Goal: Navigation & Orientation: Find specific page/section

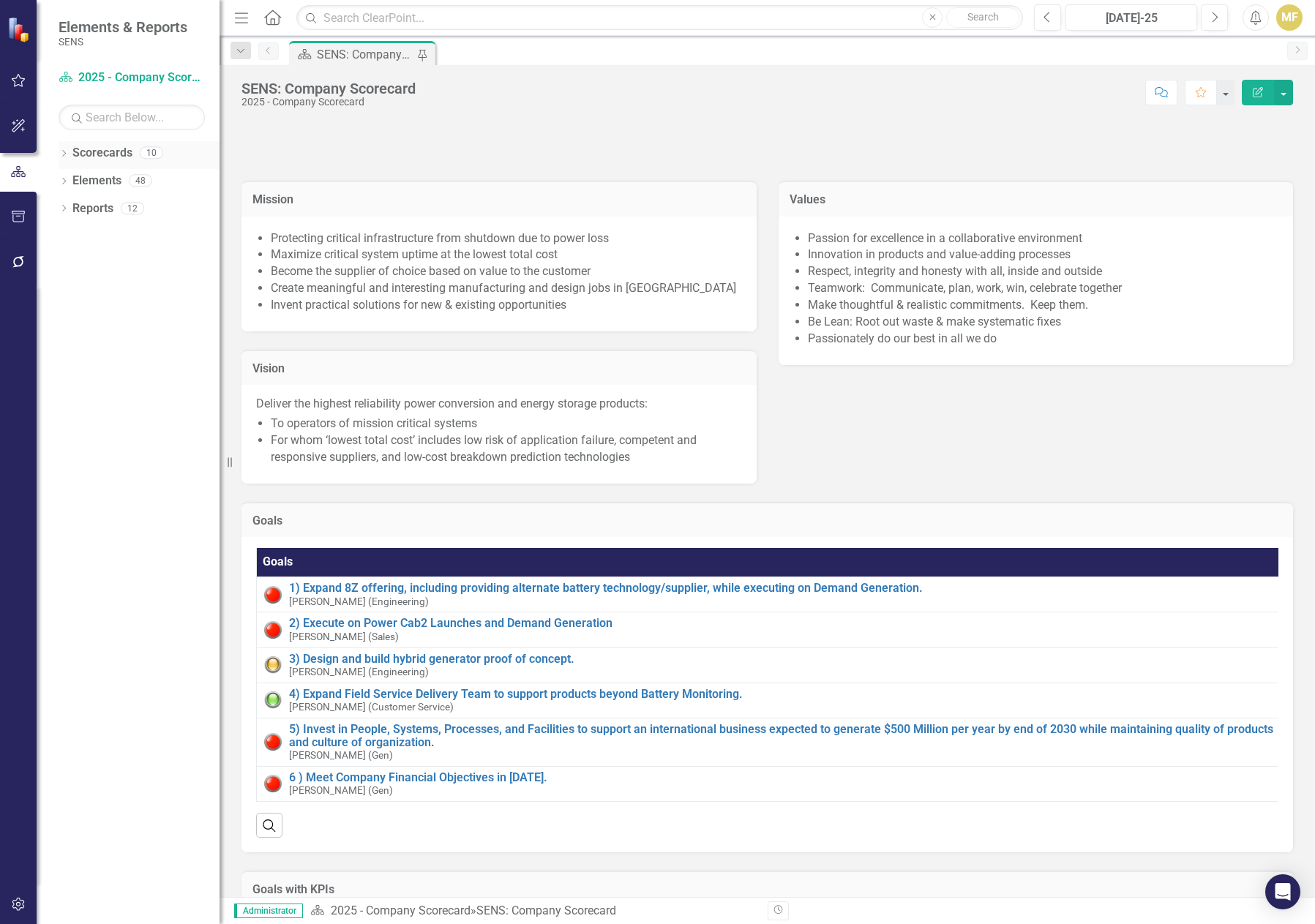
click at [66, 151] on icon "Dropdown" at bounding box center [64, 155] width 10 height 8
click at [73, 183] on icon "Dropdown" at bounding box center [71, 179] width 11 height 9
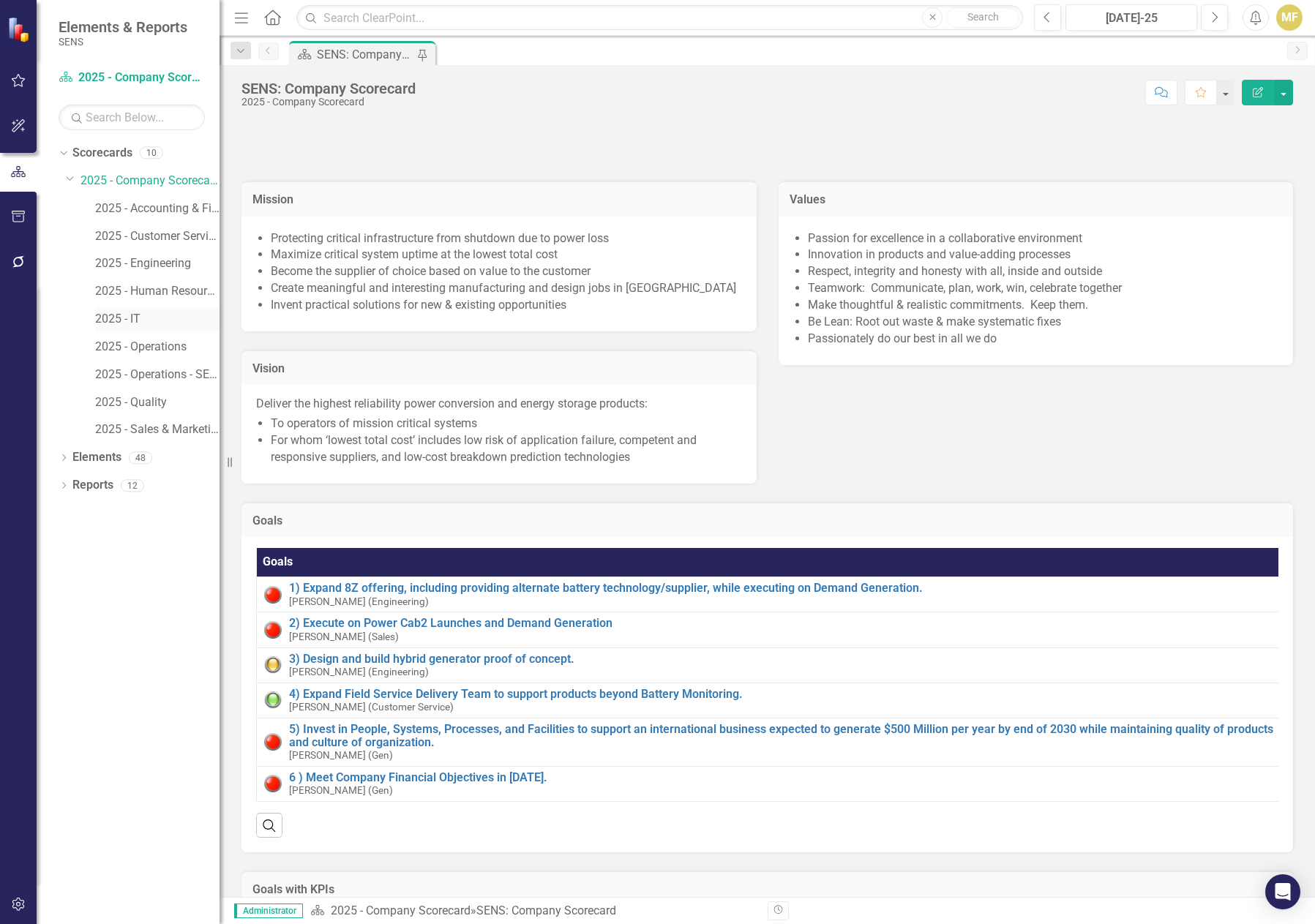
click at [143, 319] on link "2025 - IT" at bounding box center [157, 318] width 124 height 17
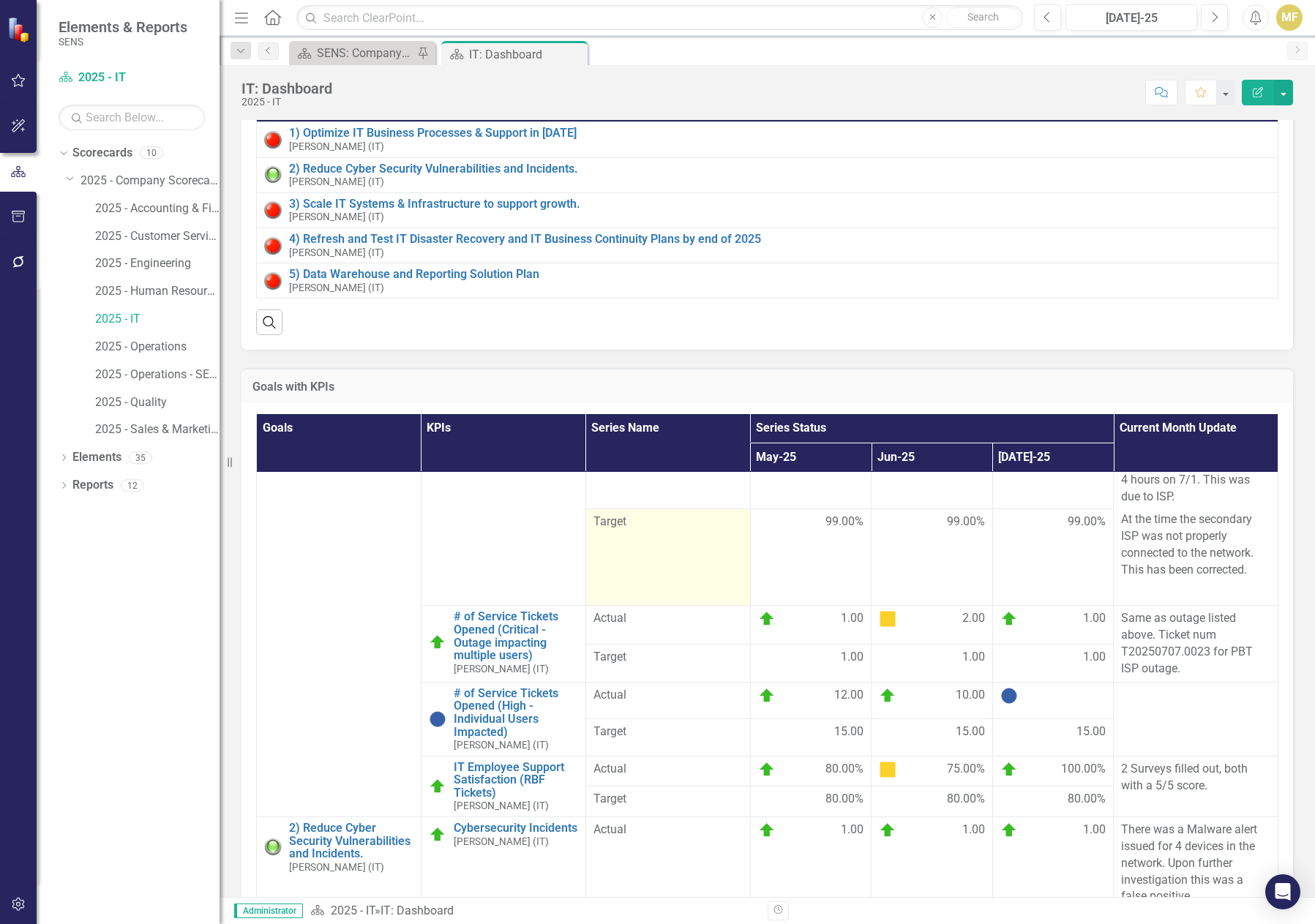
scroll to position [77, 0]
click at [564, 314] on div "Search" at bounding box center [766, 316] width 1022 height 36
click at [167, 293] on link "2025 - Human Resources" at bounding box center [157, 291] width 124 height 17
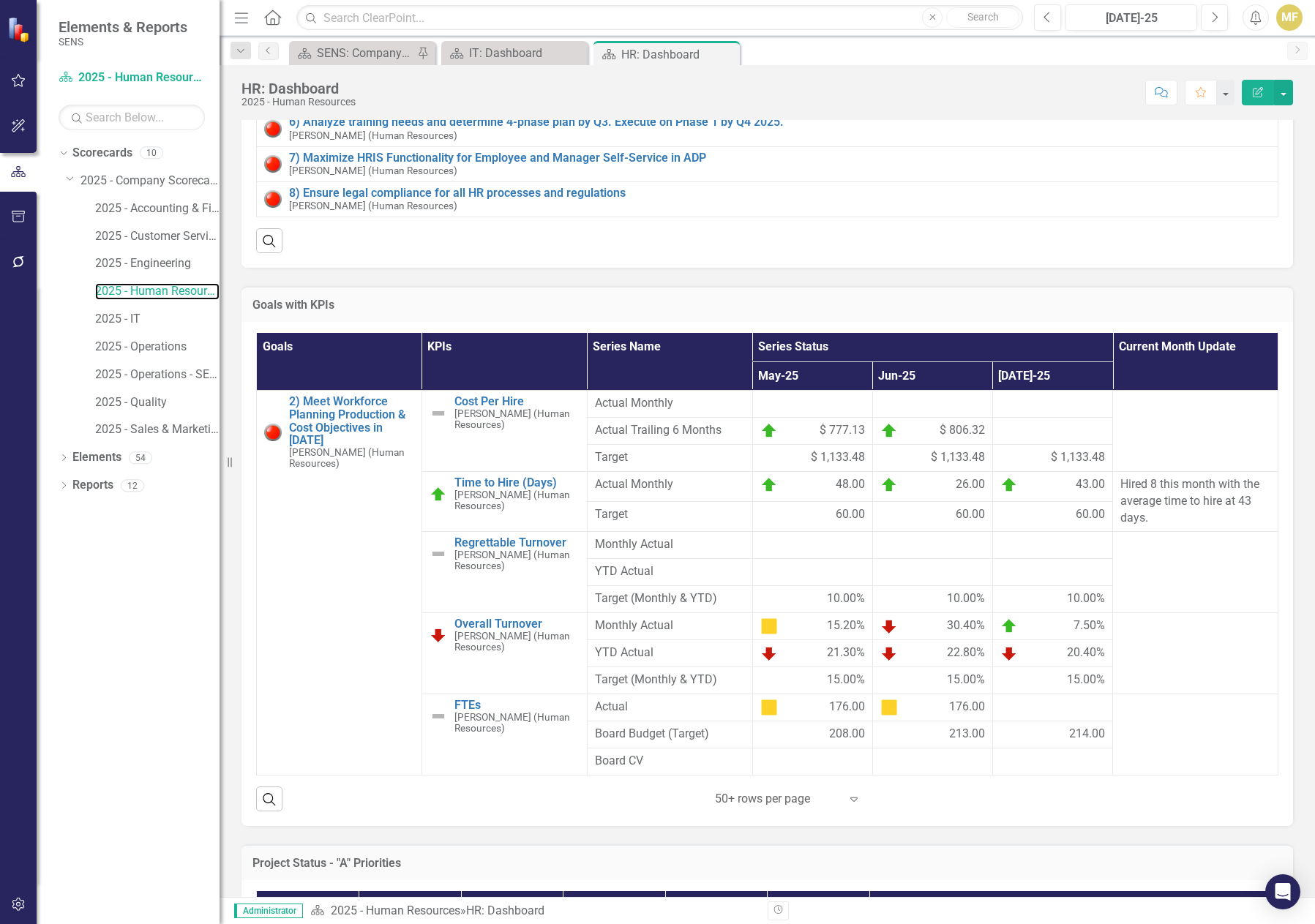
scroll to position [293, 0]
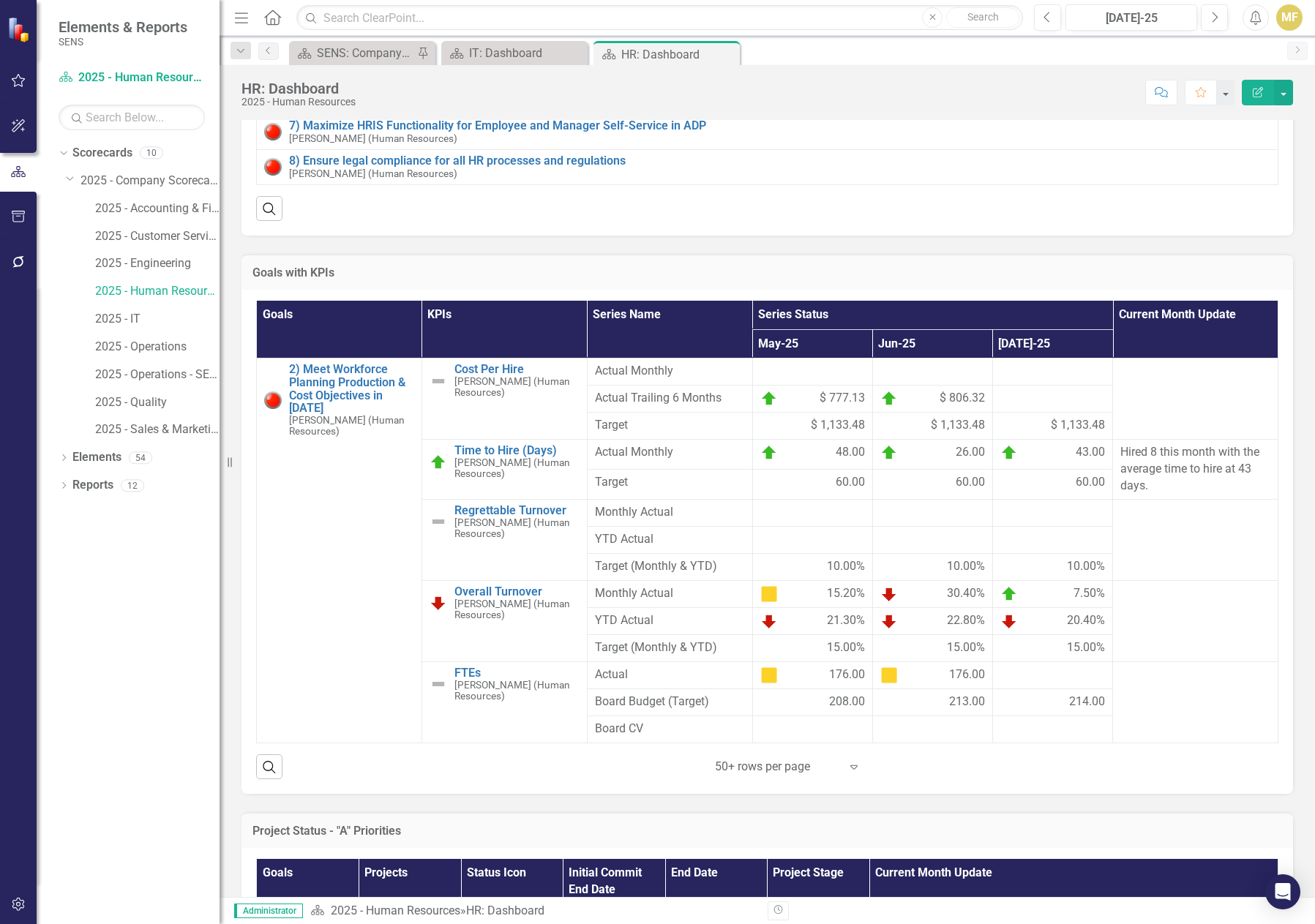
click at [978, 84] on div "Score: N/A [DATE]-25 Completed Comment Favorite Edit Report" at bounding box center [827, 91] width 930 height 24
click at [510, 599] on link "Overall Turnover" at bounding box center [517, 591] width 125 height 13
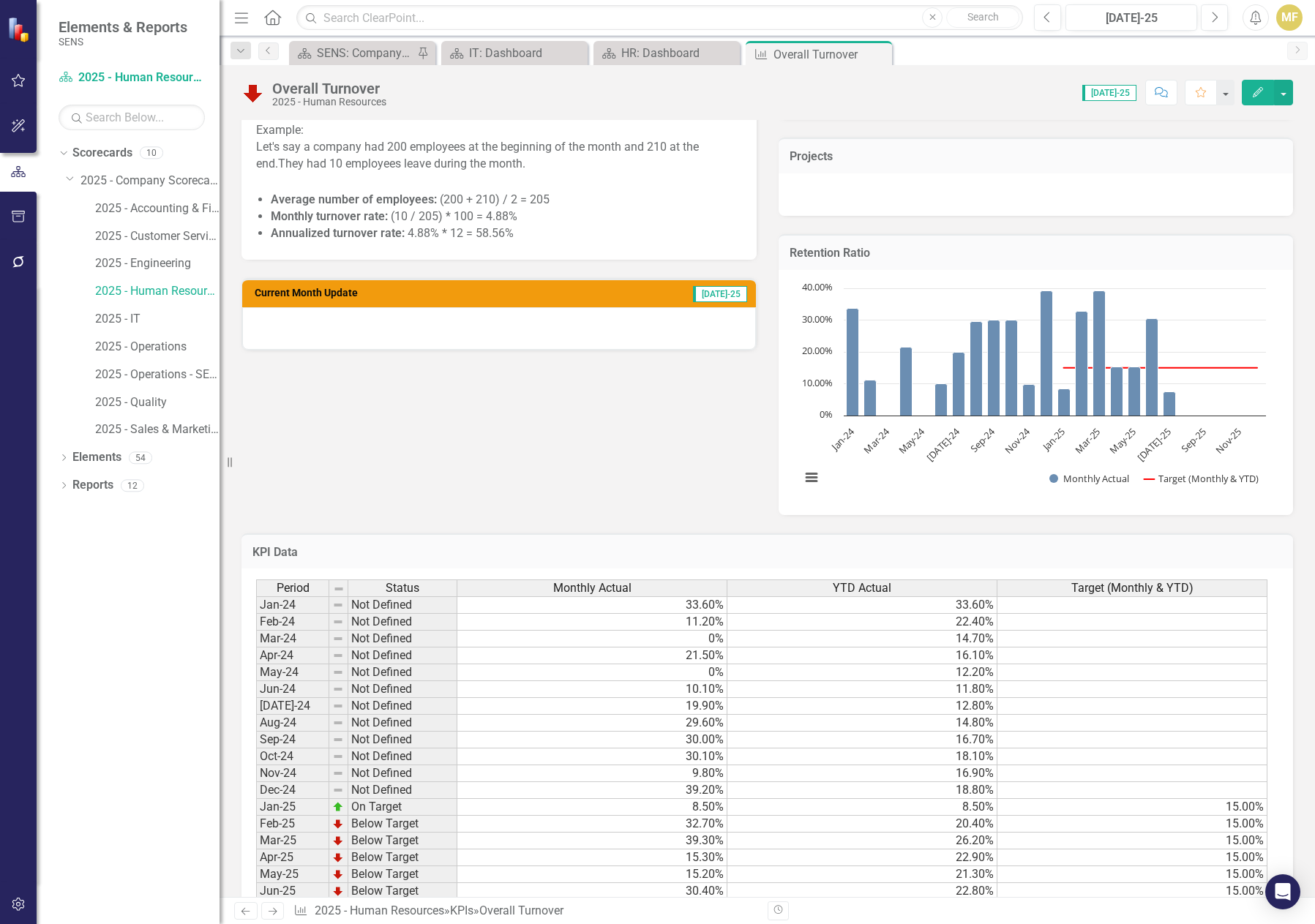
scroll to position [365, 0]
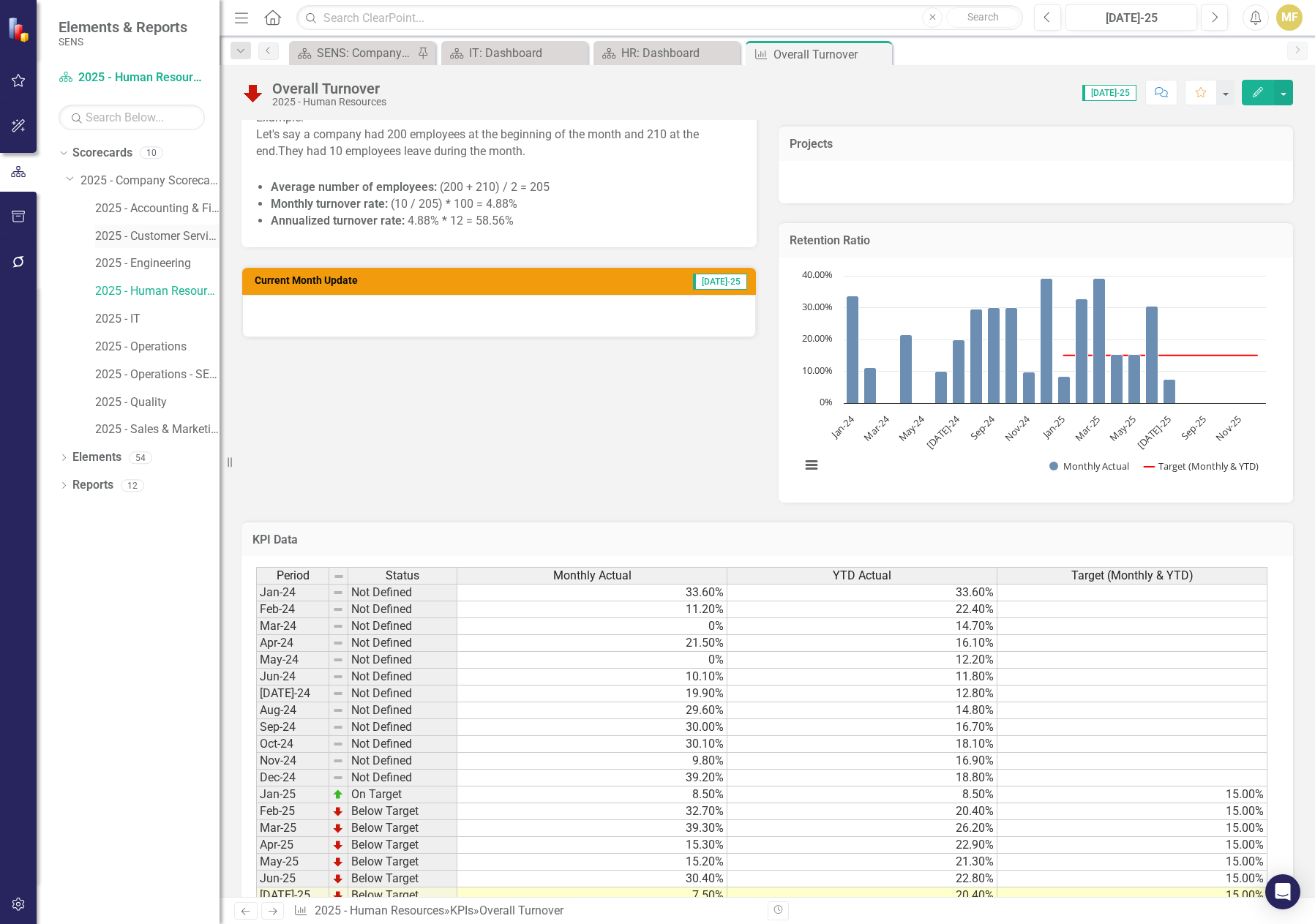
click at [181, 238] on link "2025 - Customer Service" at bounding box center [157, 236] width 124 height 17
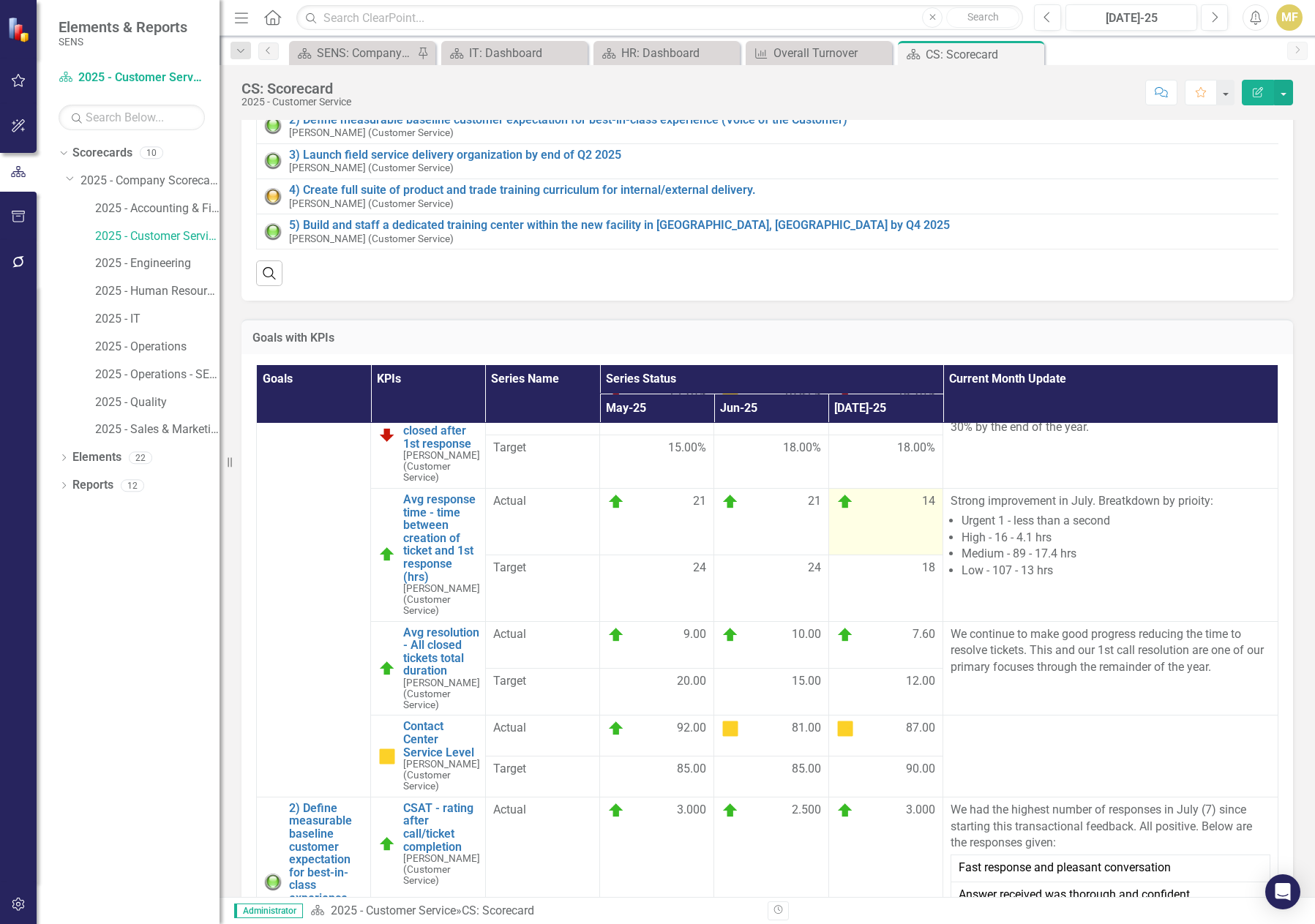
scroll to position [146, 0]
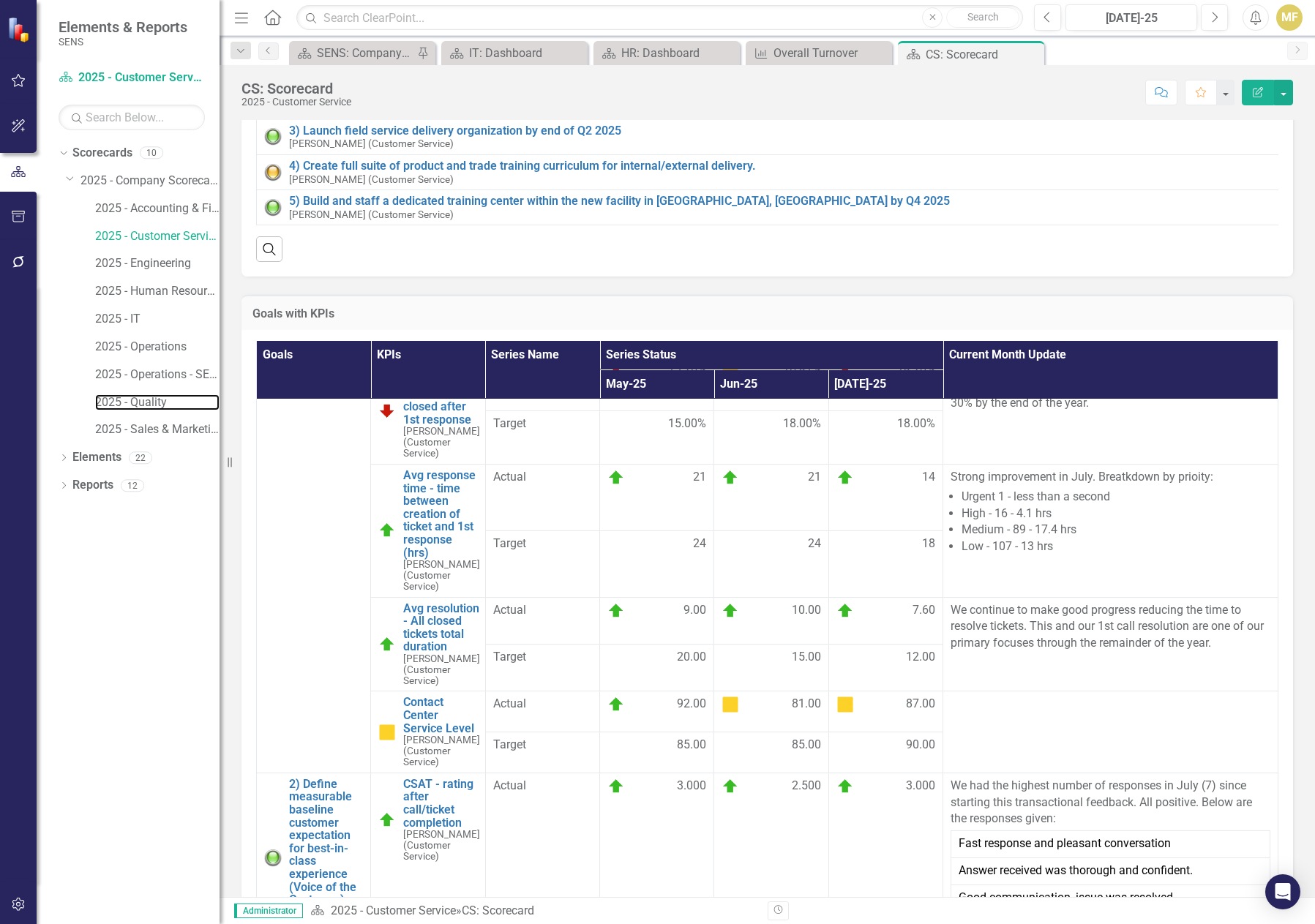
drag, startPoint x: 158, startPoint y: 405, endPoint x: 371, endPoint y: 396, distance: 213.2
click at [158, 405] on link "2025 - Quality" at bounding box center [157, 402] width 124 height 17
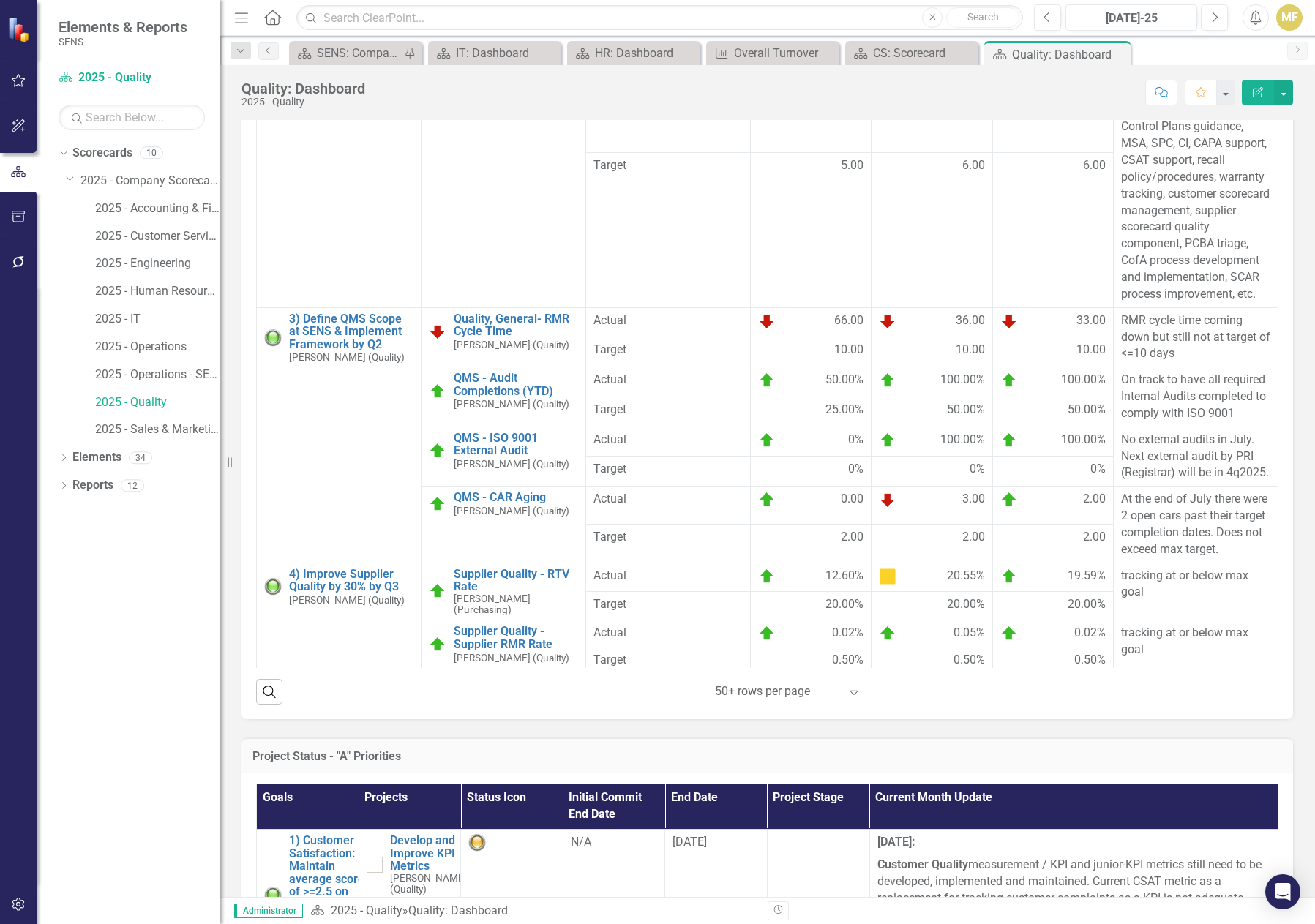
scroll to position [122, 0]
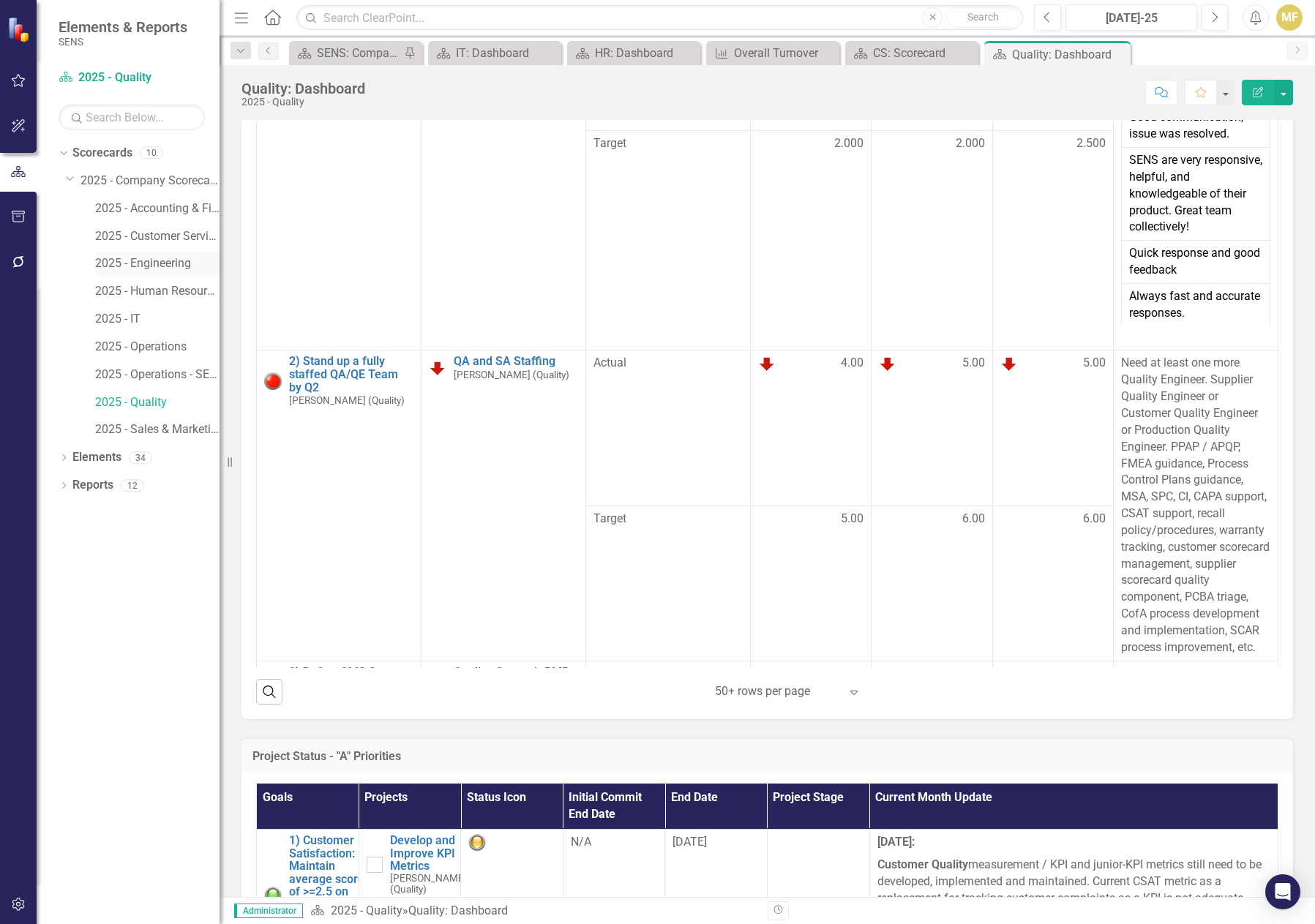
click at [160, 266] on link "2025 - Engineering" at bounding box center [157, 264] width 124 height 17
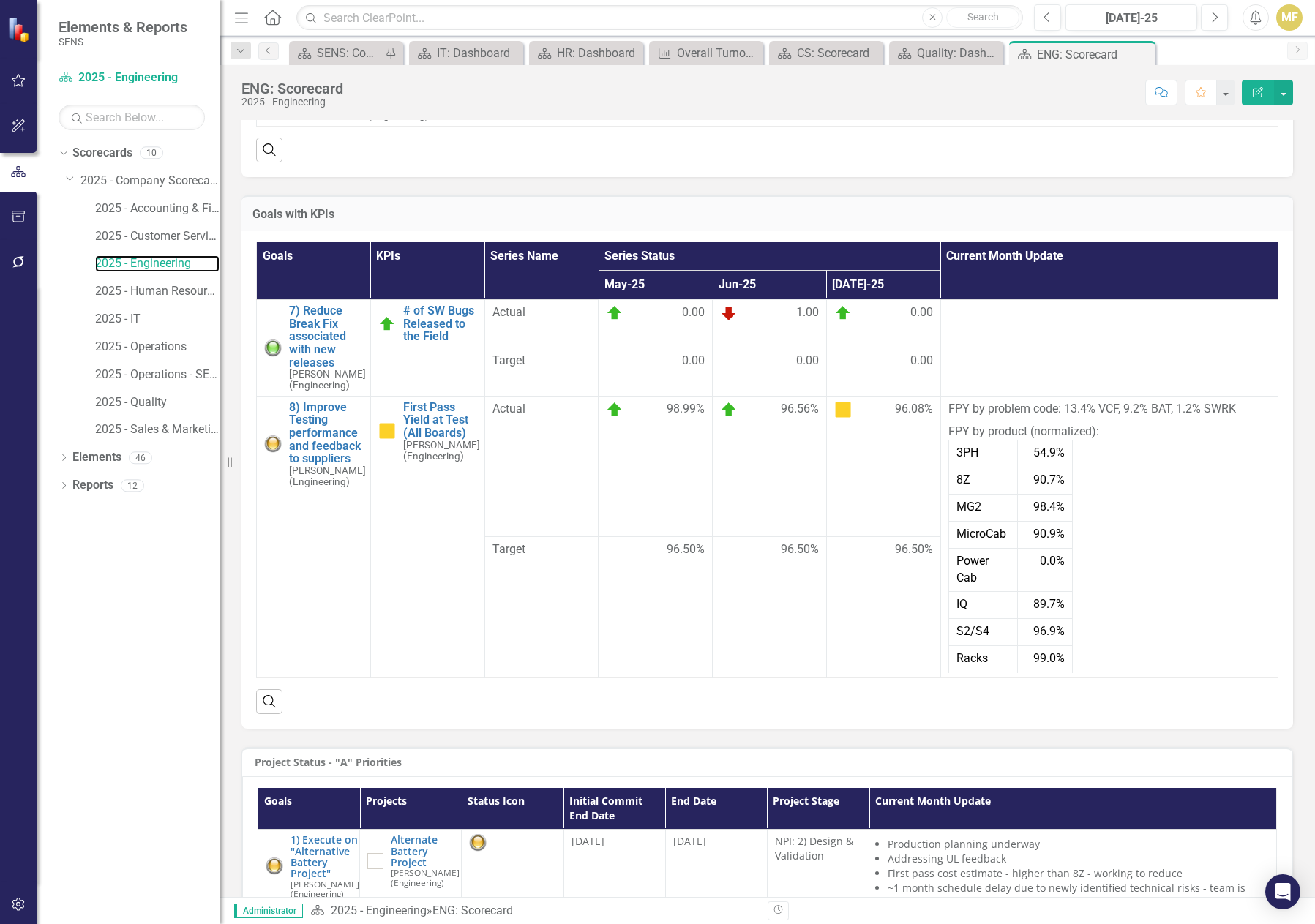
scroll to position [365, 0]
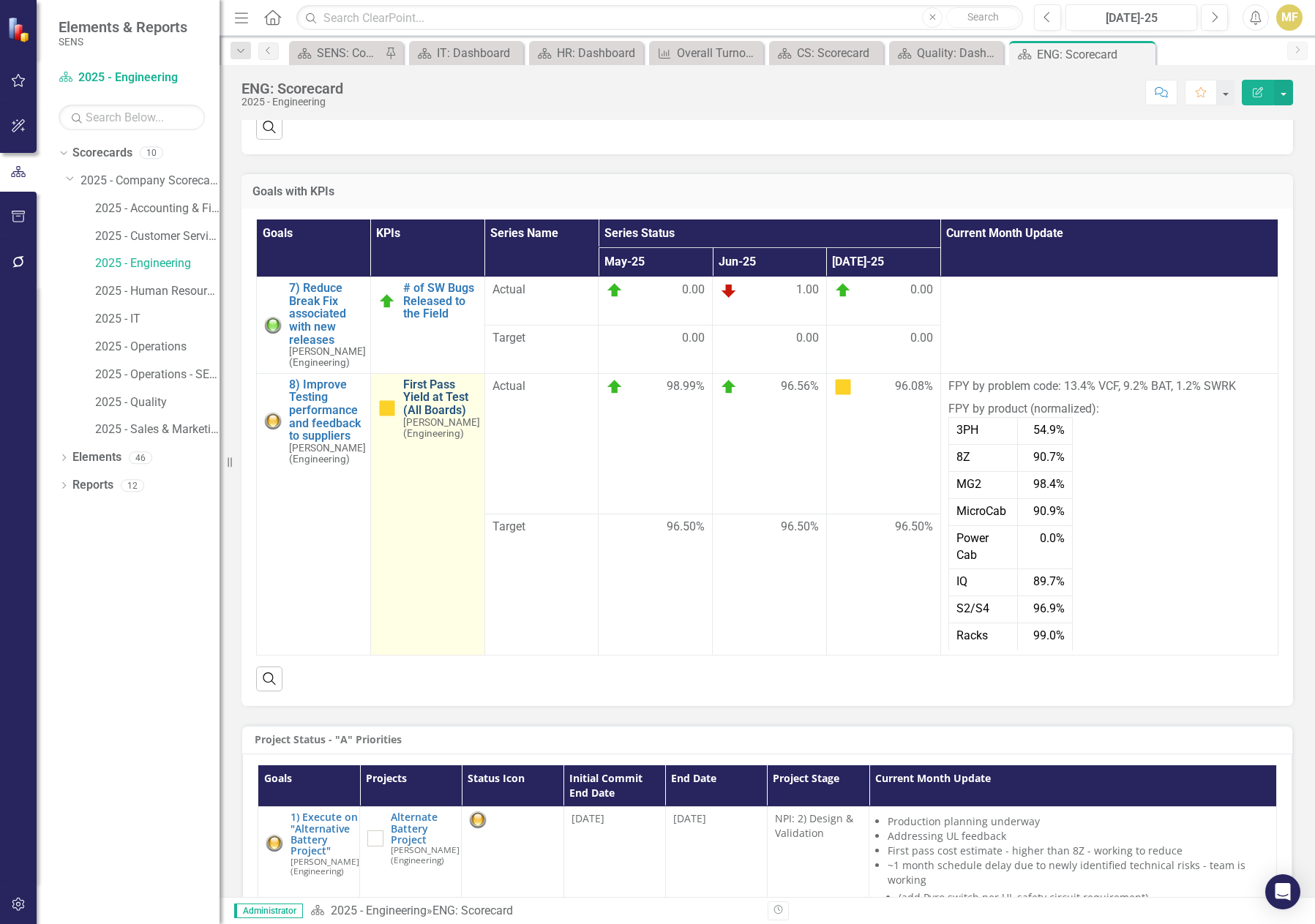
click at [456, 405] on link "First Pass Yield at Test (All Boards)" at bounding box center [441, 398] width 76 height 39
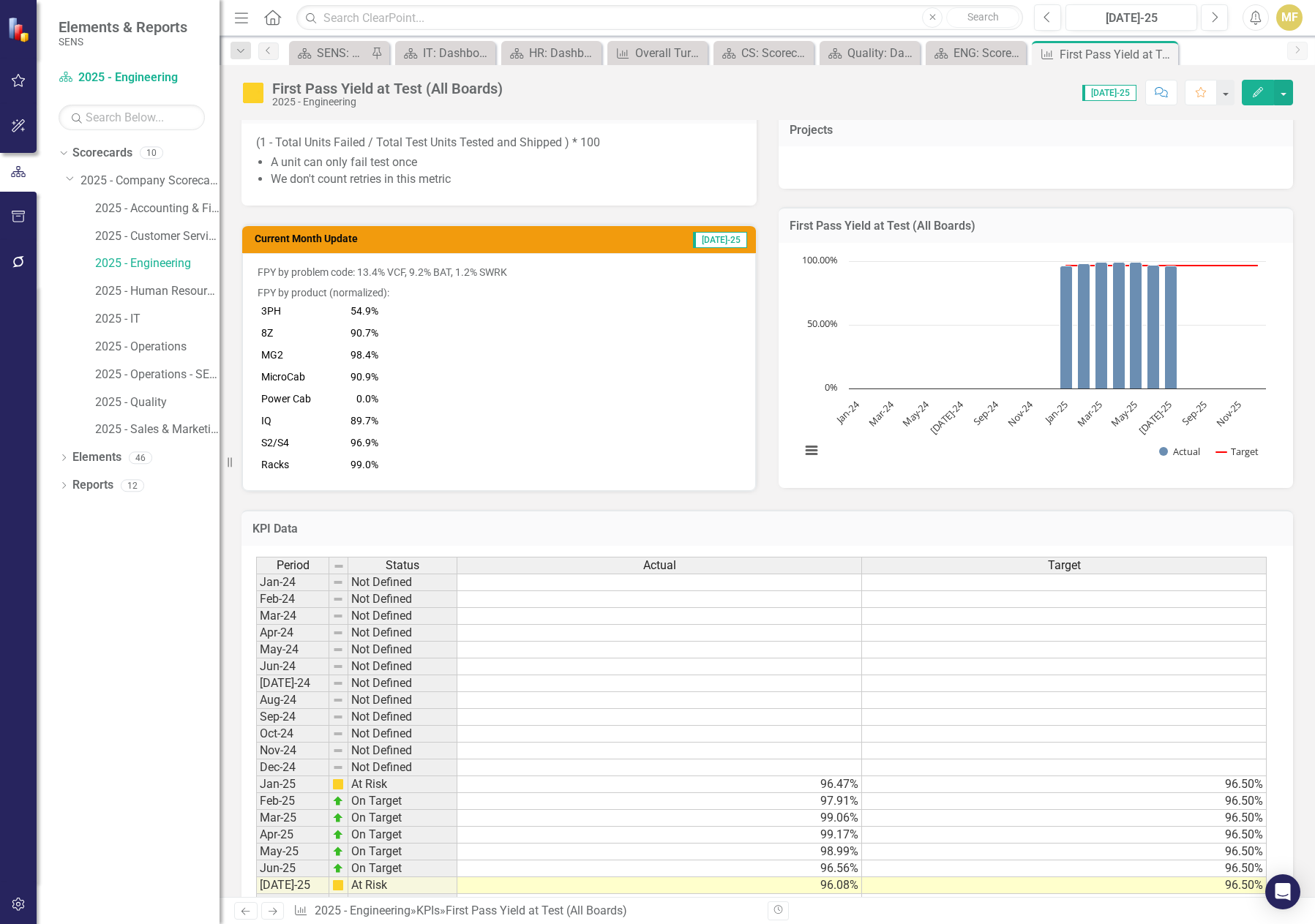
scroll to position [442, 0]
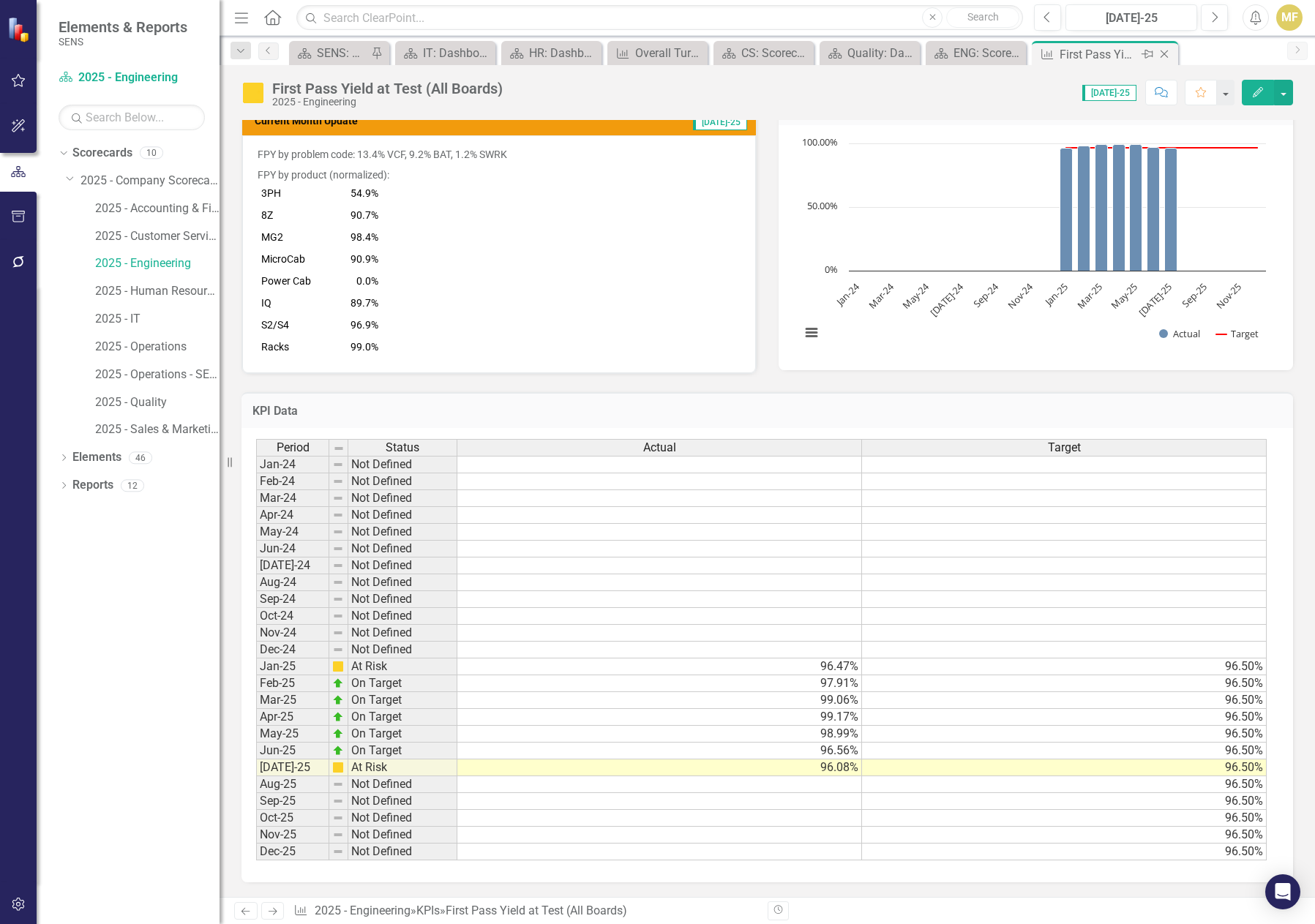
click at [1165, 53] on icon "Close" at bounding box center [1163, 54] width 15 height 12
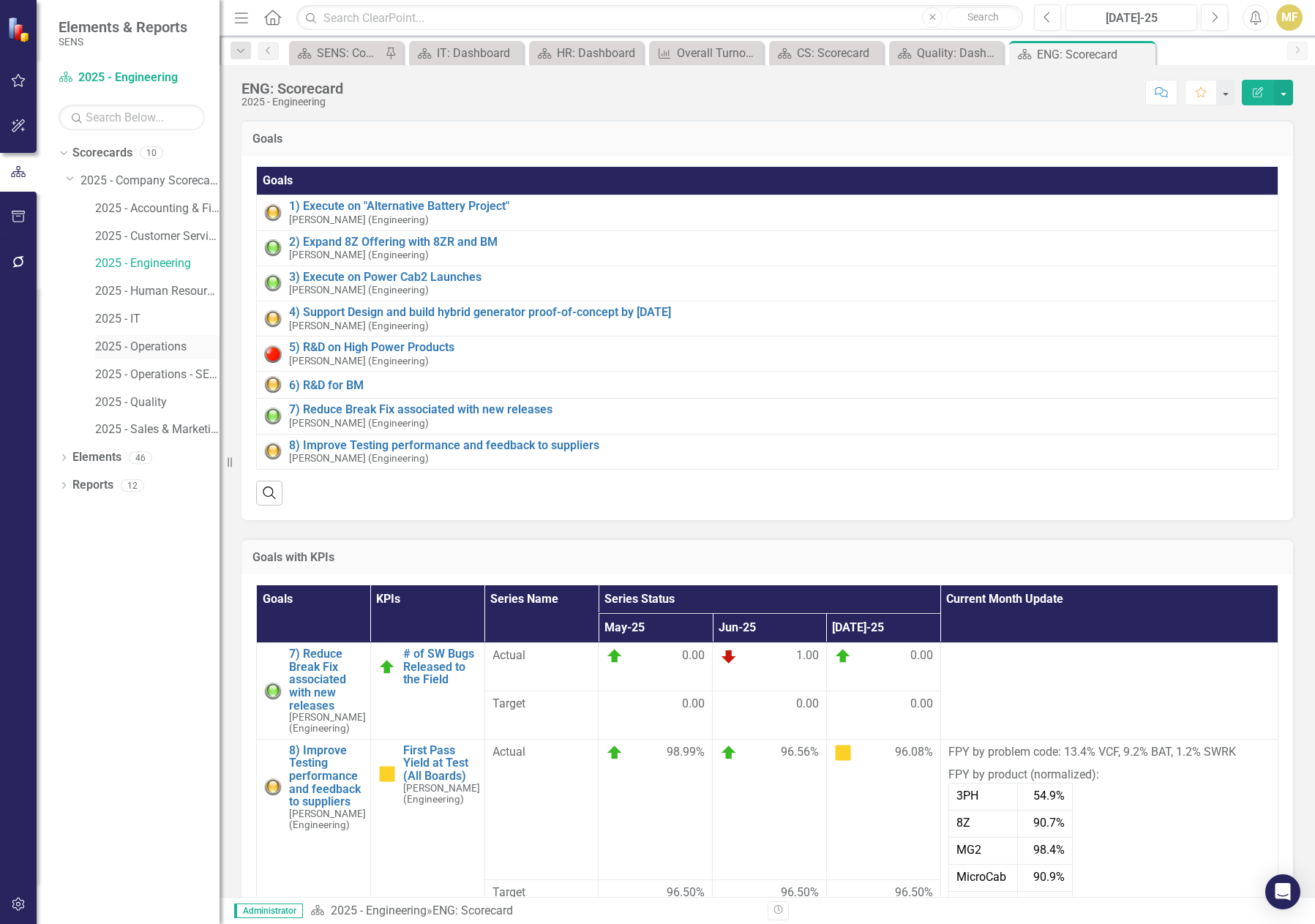
click at [159, 349] on link "2025 - Operations" at bounding box center [157, 347] width 124 height 17
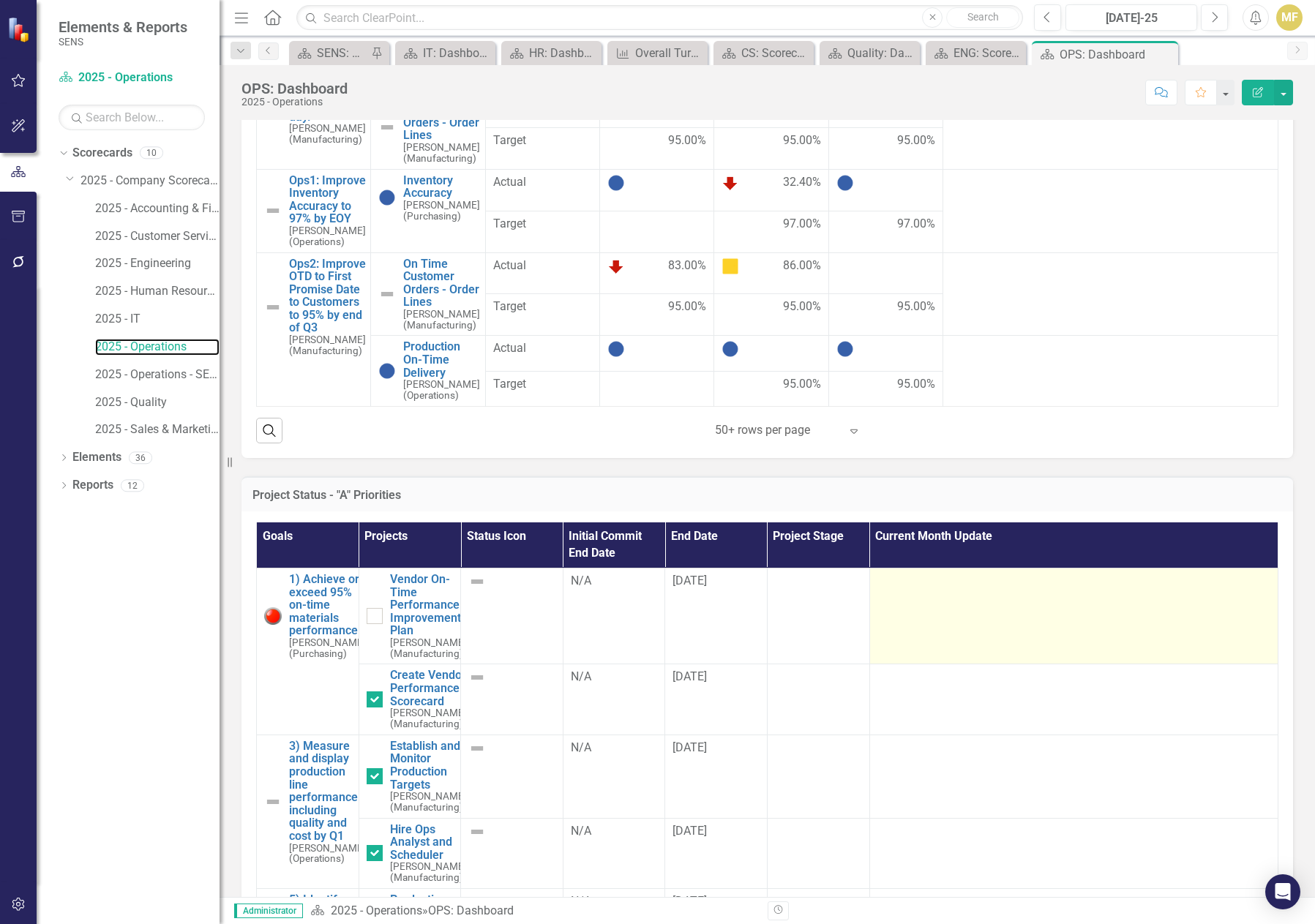
scroll to position [951, 0]
